Goal: Transaction & Acquisition: Purchase product/service

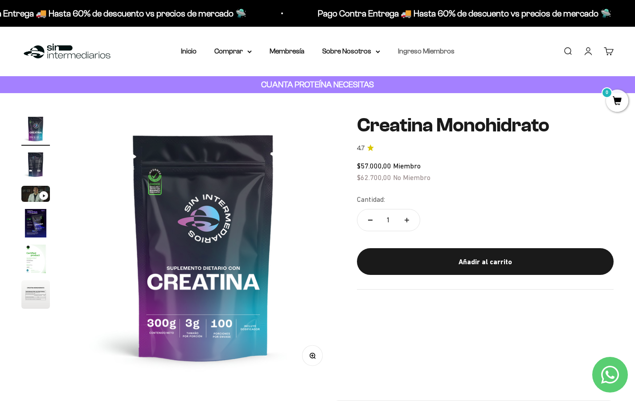
click at [428, 54] on link "Ingreso Miembros" at bounding box center [426, 51] width 57 height 8
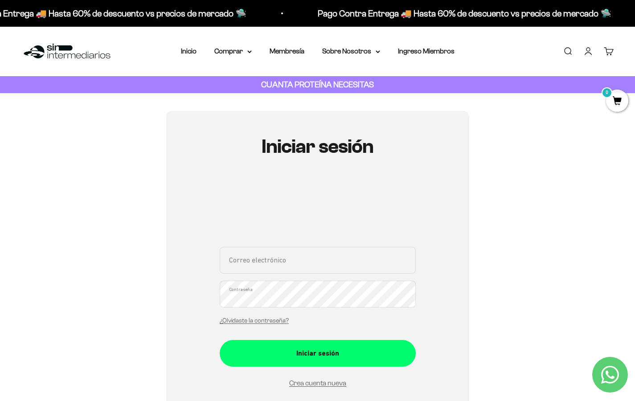
scroll to position [50, 0]
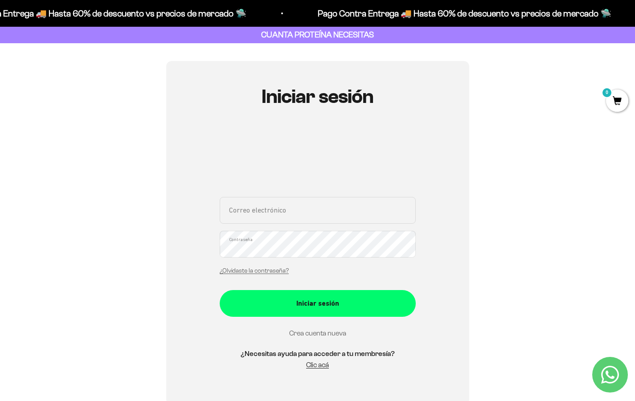
click at [325, 332] on link "Crea cuenta nueva" at bounding box center [317, 333] width 57 height 8
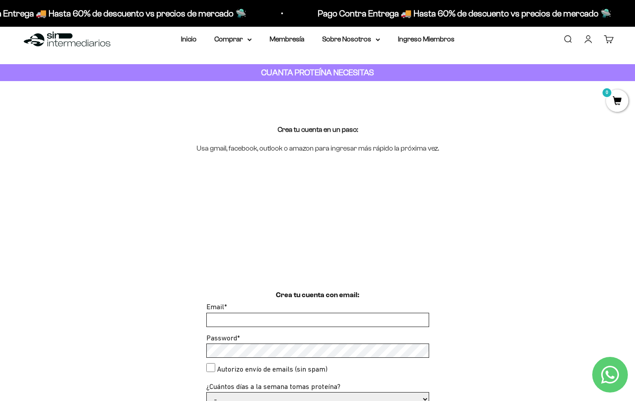
scroll to position [45, 0]
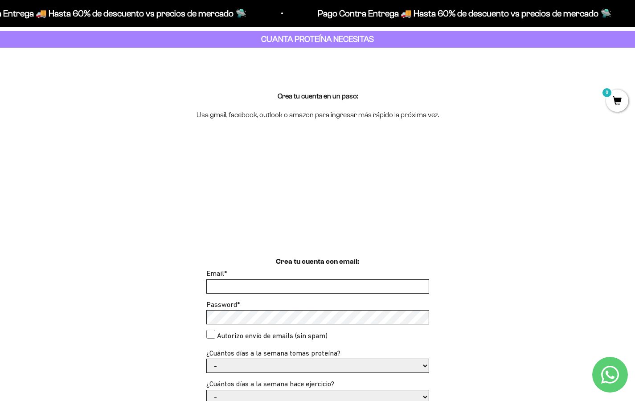
click at [356, 274] on div "Email *" at bounding box center [317, 281] width 223 height 26
click at [415, 288] on input "Email *" at bounding box center [318, 286] width 222 height 13
click at [415, 286] on input "Email *" at bounding box center [318, 286] width 222 height 13
type input "[EMAIL_ADDRESS][DOMAIN_NAME]"
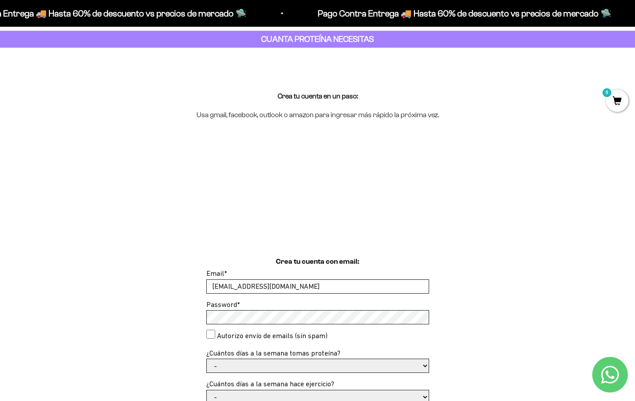
scroll to position [273, 0]
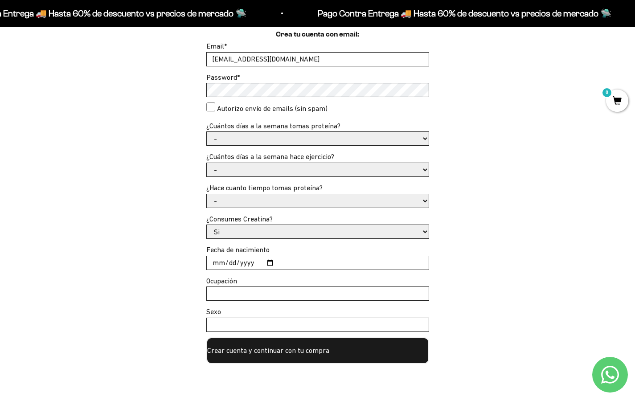
click at [219, 109] on label "Autorizo envío de emails (sin spam)" at bounding box center [272, 109] width 111 height 12
click at [215, 109] on consent"] "Autorizo envío de emails (sin spam)" at bounding box center [210, 107] width 9 height 9
click at [219, 108] on label "Autorizo envío de emails (sin spam)" at bounding box center [272, 109] width 111 height 12
click at [215, 108] on consent"] "Autorizo envío de emails (sin spam)" at bounding box center [210, 107] width 9 height 9
checkbox consent"] "false"
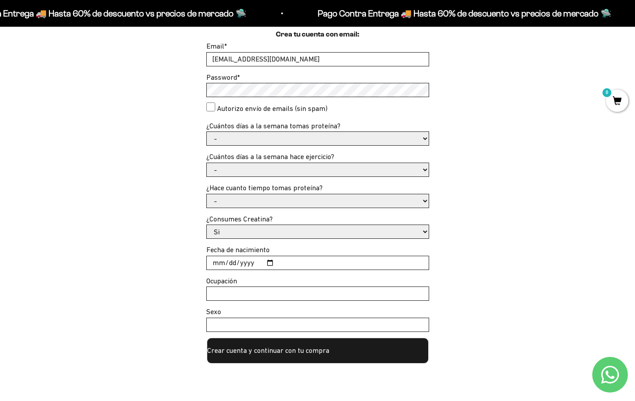
select select "3 a 5 días"
select select "No"
click at [214, 262] on input "Fecha de nacimiento" at bounding box center [318, 262] width 222 height 13
type input "2025-09-15"
click at [250, 260] on input "2025-09-15" at bounding box center [318, 262] width 222 height 13
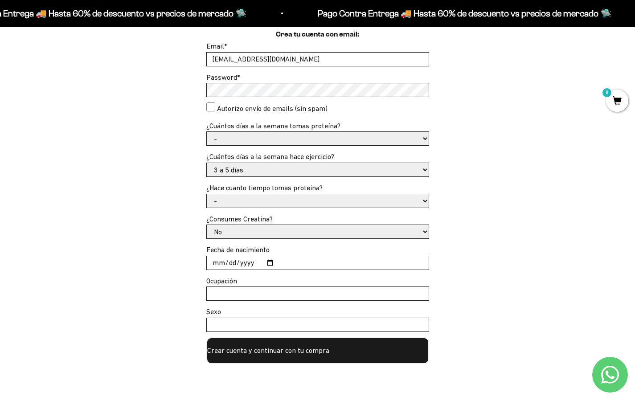
type input "1992-05-15"
click at [317, 346] on button "Crear cuenta y continuar con tu compra" at bounding box center [317, 350] width 223 height 27
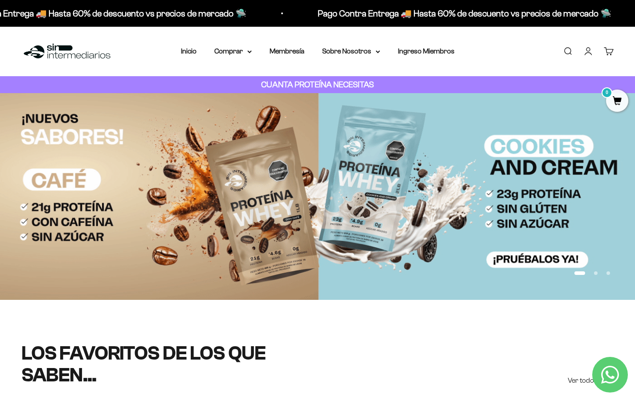
click at [592, 49] on link "Cuenta" at bounding box center [588, 51] width 10 height 10
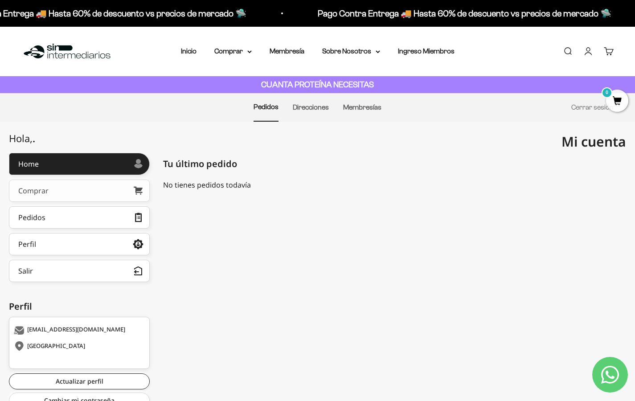
click at [124, 191] on link "Comprar" at bounding box center [79, 191] width 141 height 22
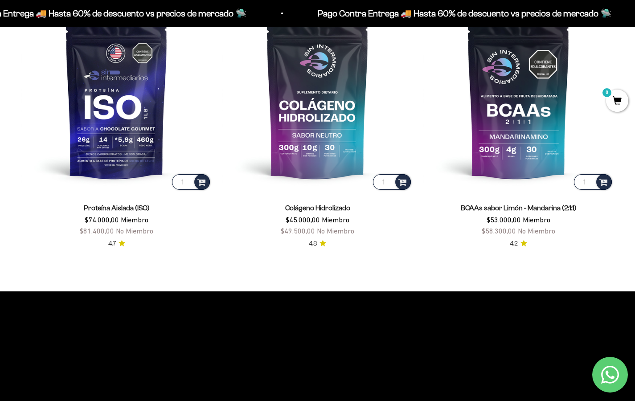
scroll to position [750, 0]
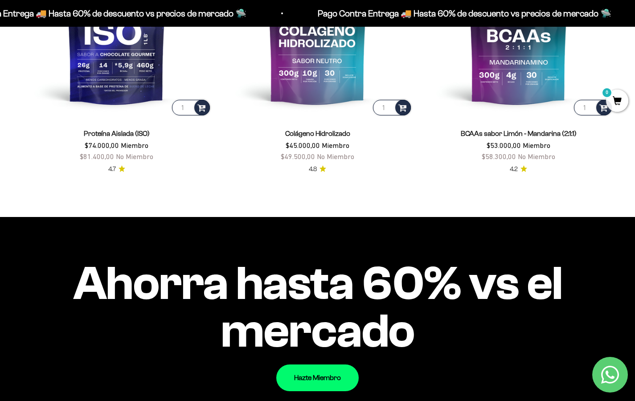
click at [427, 14] on p "Pago Contra Entrega 🚚 Hasta 60% de descuento vs precios de mercado 🛸" at bounding box center [464, 13] width 294 height 14
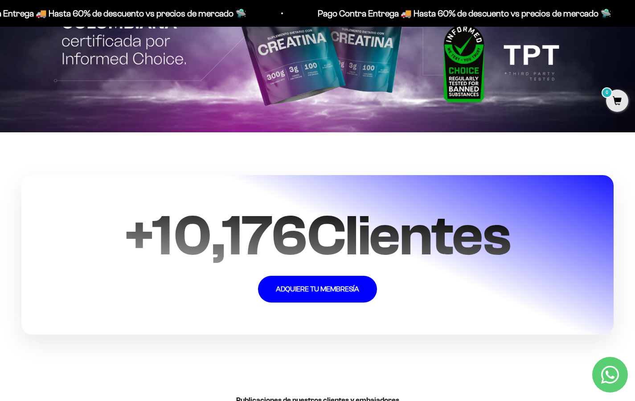
scroll to position [2106, 0]
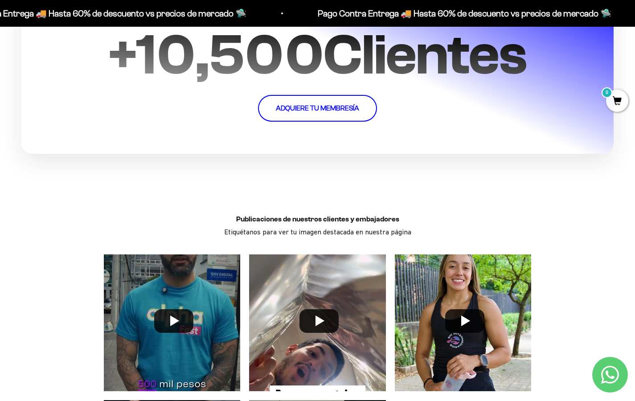
click at [338, 105] on link "ADQUIERE TU MEMBRESÍA" at bounding box center [317, 108] width 119 height 27
